Goal: Task Accomplishment & Management: Use online tool/utility

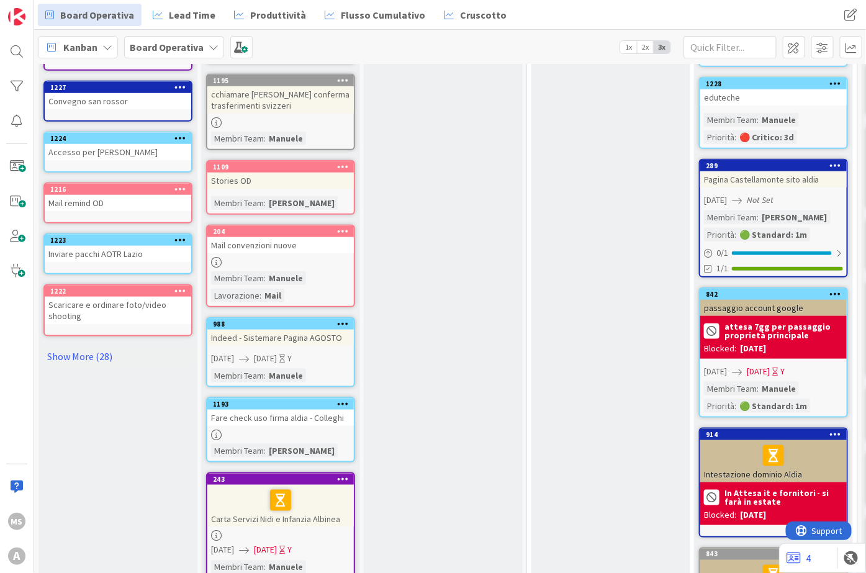
scroll to position [413, 0]
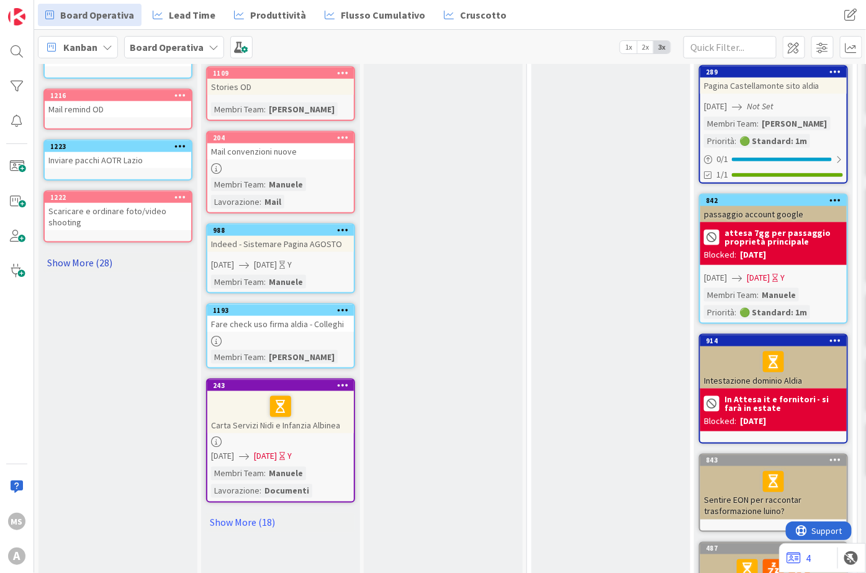
click at [81, 253] on link "Show More (28)" at bounding box center [117, 263] width 149 height 20
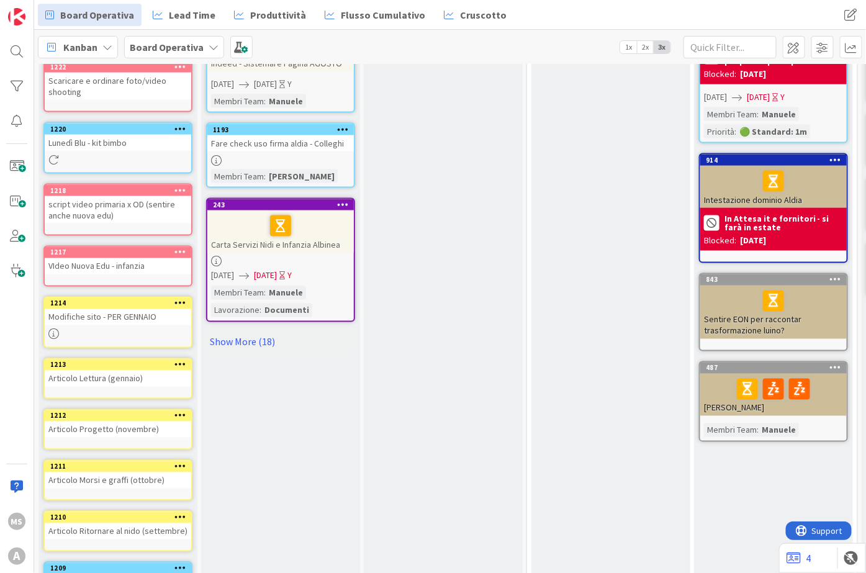
scroll to position [551, 0]
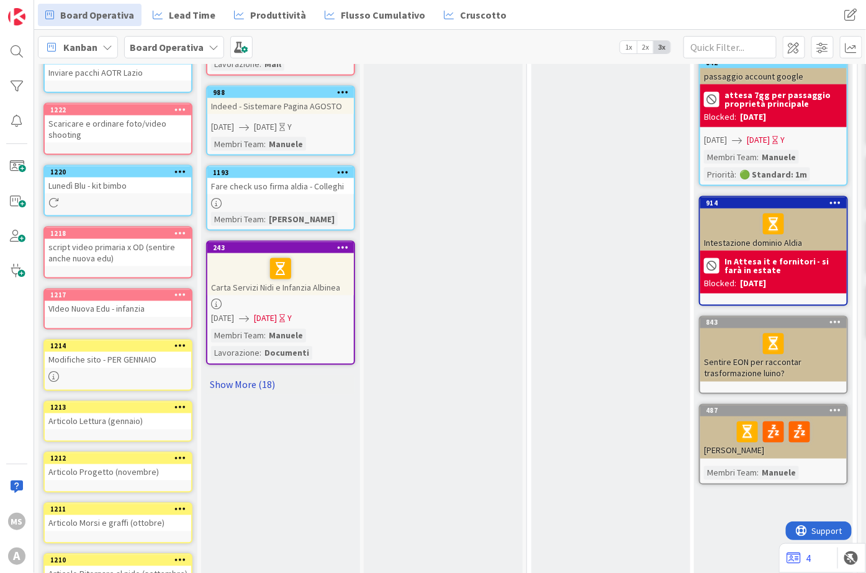
click at [242, 375] on link "Show More (18)" at bounding box center [280, 385] width 149 height 20
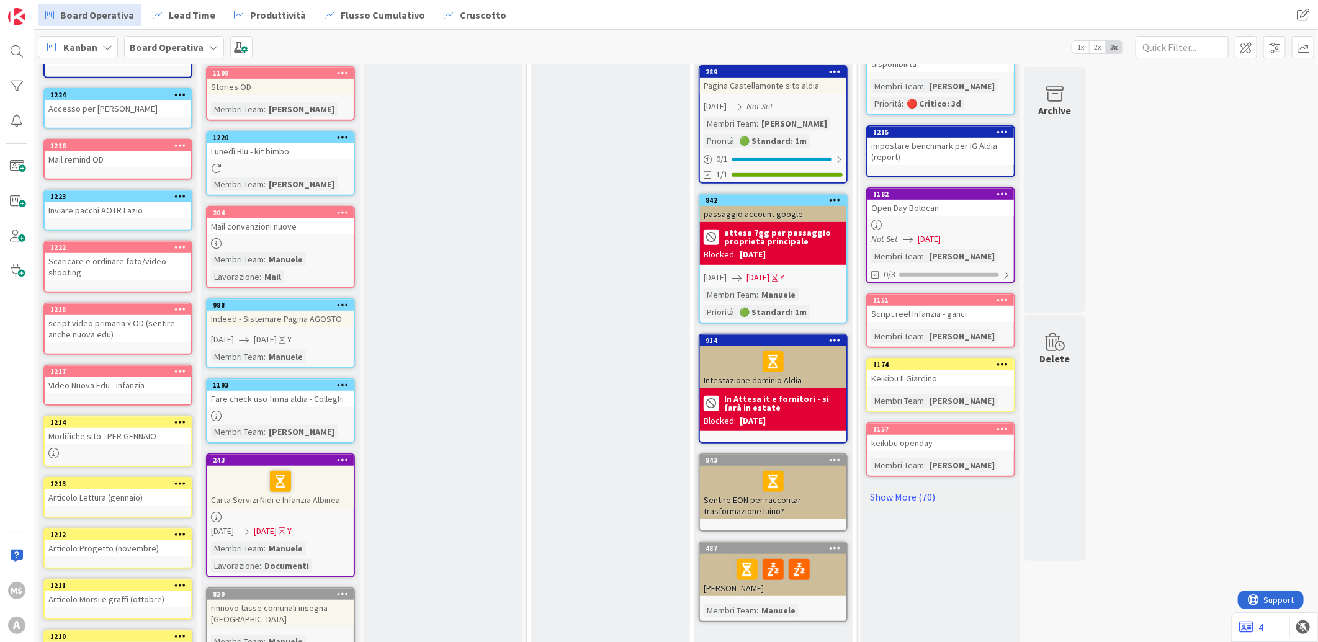
scroll to position [207, 0]
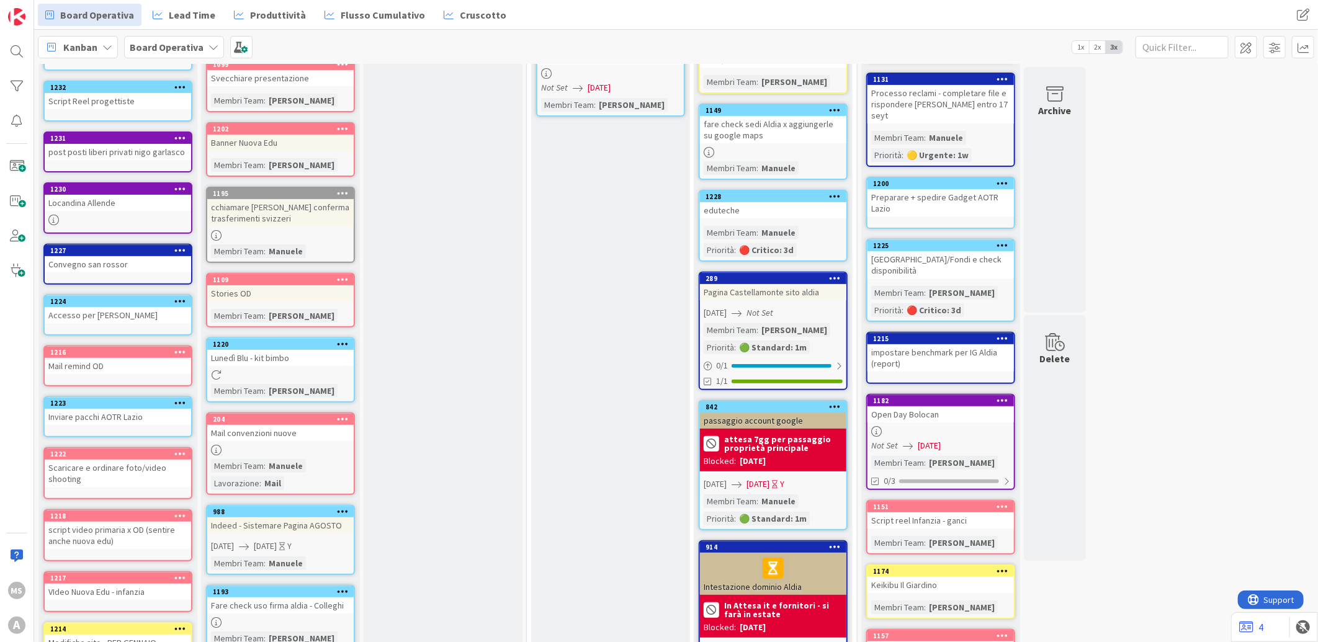
click at [115, 307] on div "Accesso per Emili Sharepoint" at bounding box center [118, 315] width 146 height 16
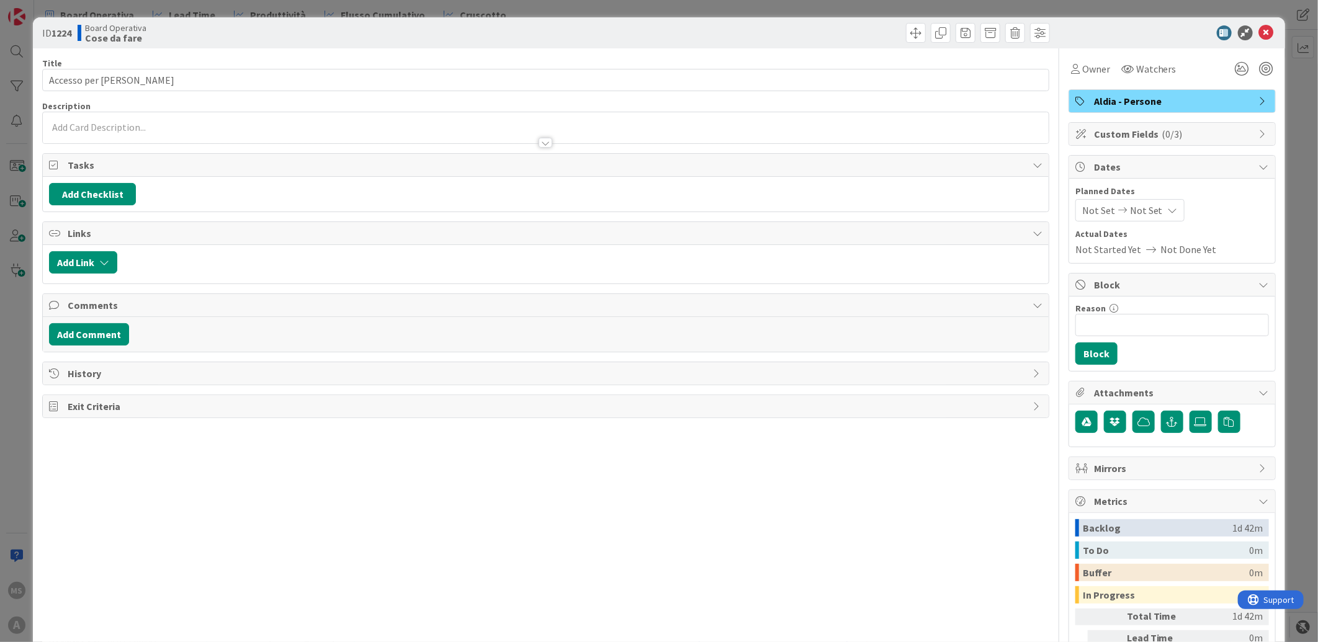
click at [865, 127] on span "Custom Fields ( 0/3 )" at bounding box center [1173, 134] width 159 height 15
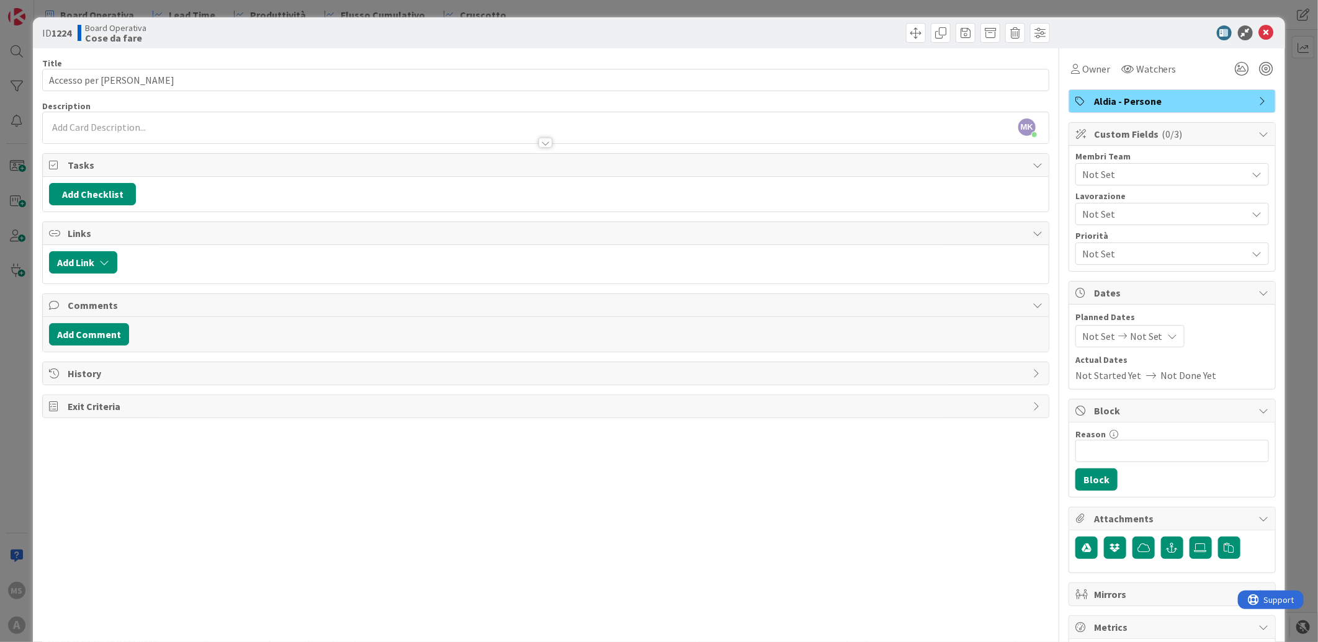
click at [865, 179] on span "Not Set" at bounding box center [1164, 174] width 165 height 15
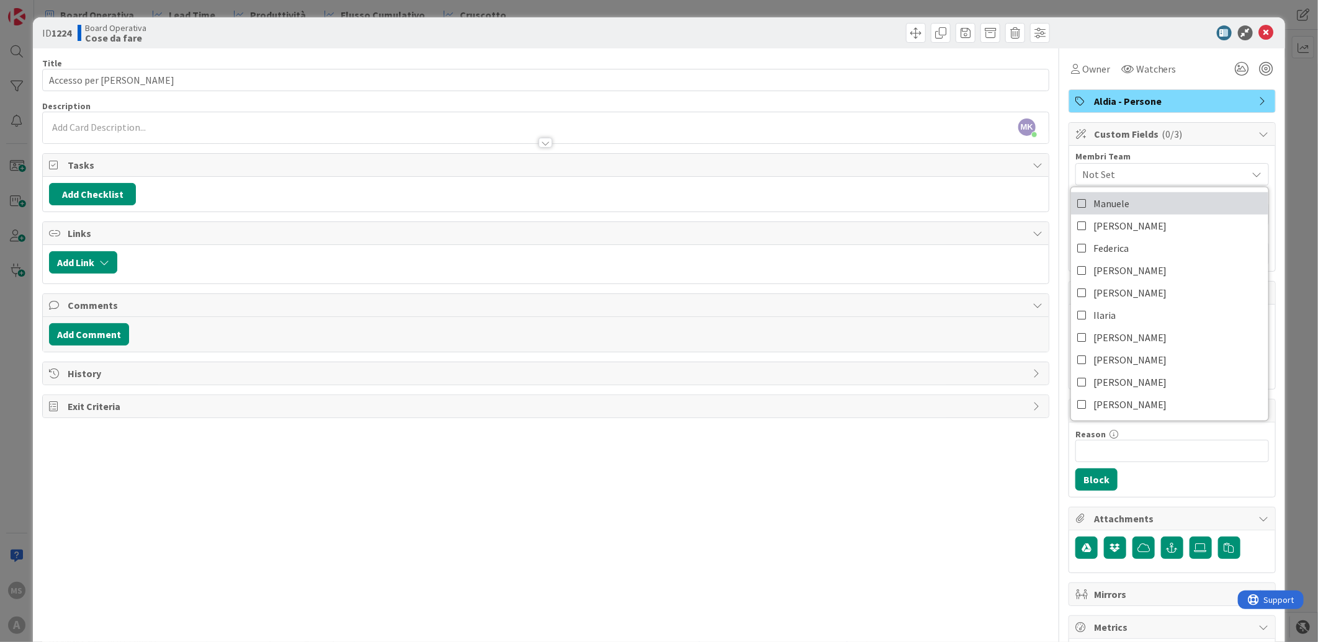
click at [865, 209] on link "Manuele" at bounding box center [1169, 203] width 197 height 22
drag, startPoint x: 1264, startPoint y: 16, endPoint x: 1254, endPoint y: 26, distance: 14.5
click at [865, 19] on div "ID 1224 Board Operativa Cose da fare Title 28 / 128 Accesso per Emili Sharepoin…" at bounding box center [659, 321] width 1318 height 642
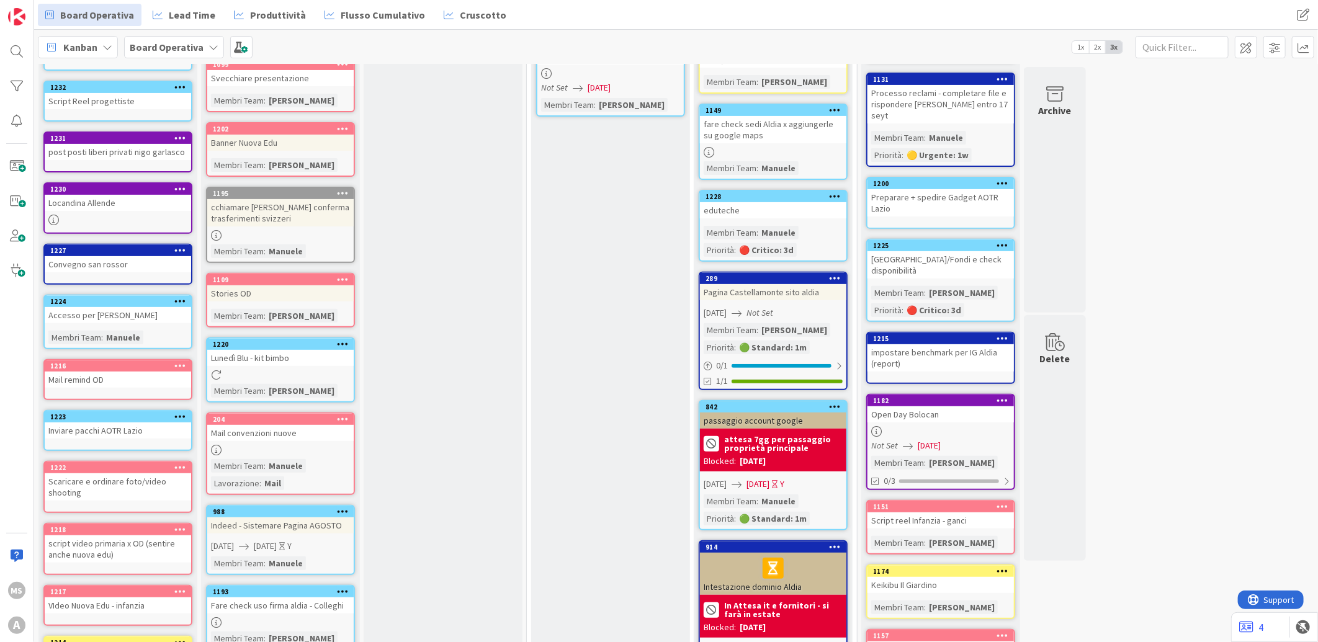
click at [865, 27] on div "Board Operativa Lead Time Produttività Flusso Cumulativo Cruscotto Board Operat…" at bounding box center [676, 15] width 1284 height 30
